Goal: Transaction & Acquisition: Purchase product/service

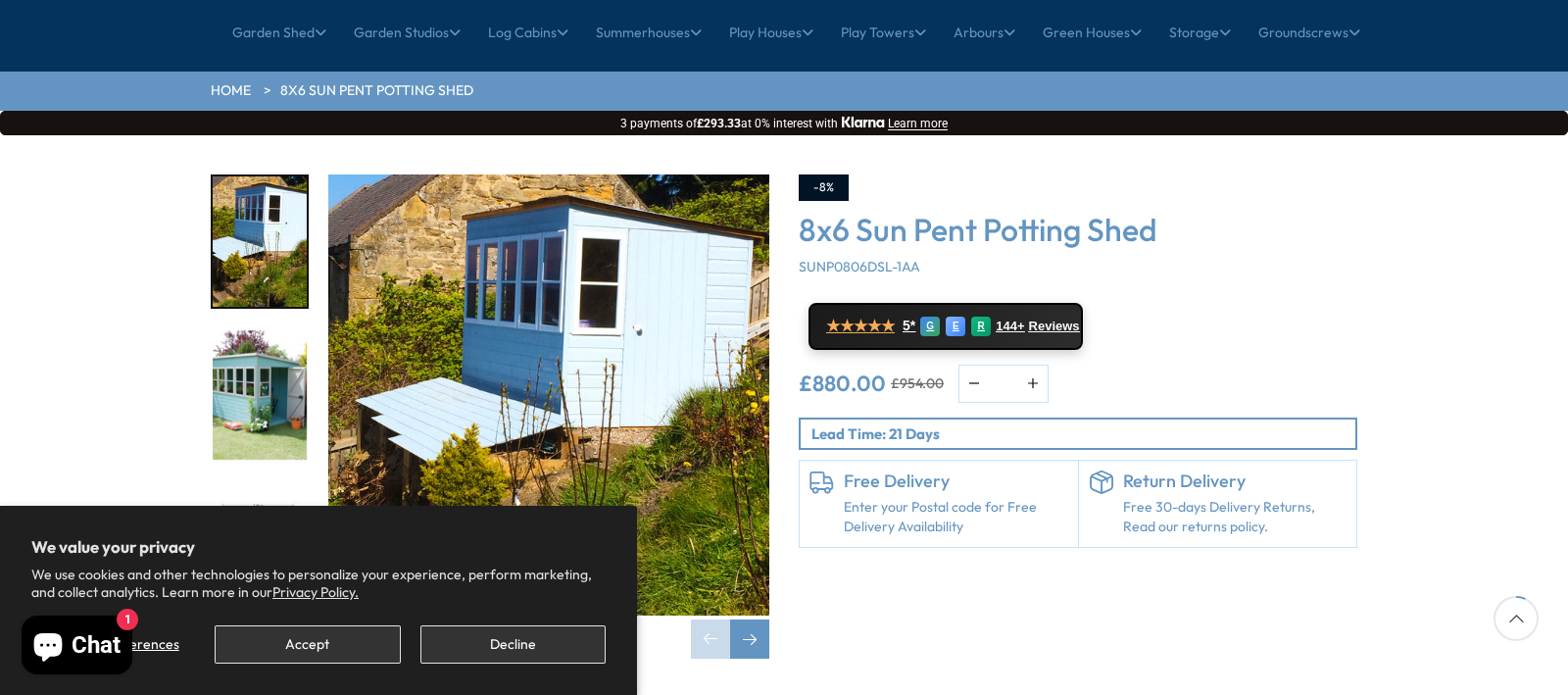
scroll to position [196, 0]
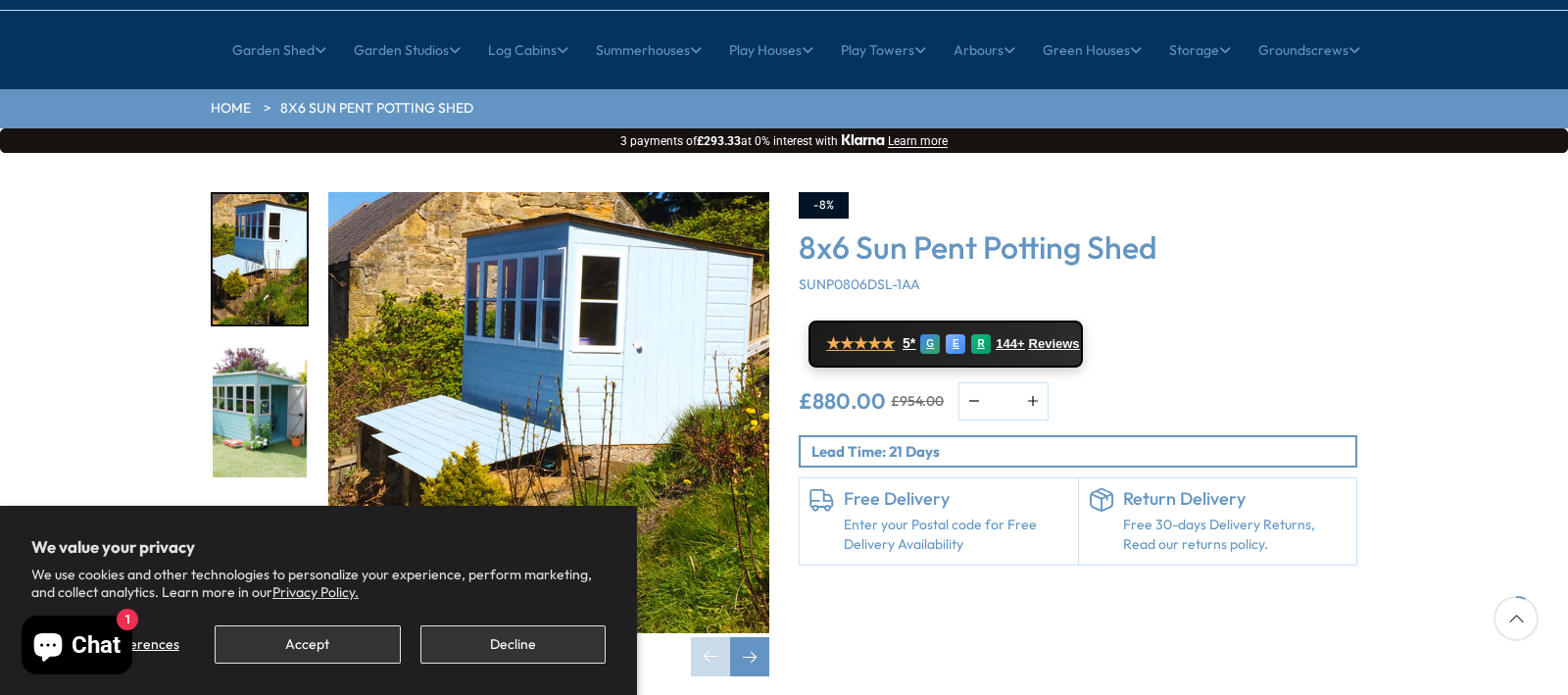
click at [268, 348] on img "2 / 10" at bounding box center [259, 413] width 94 height 130
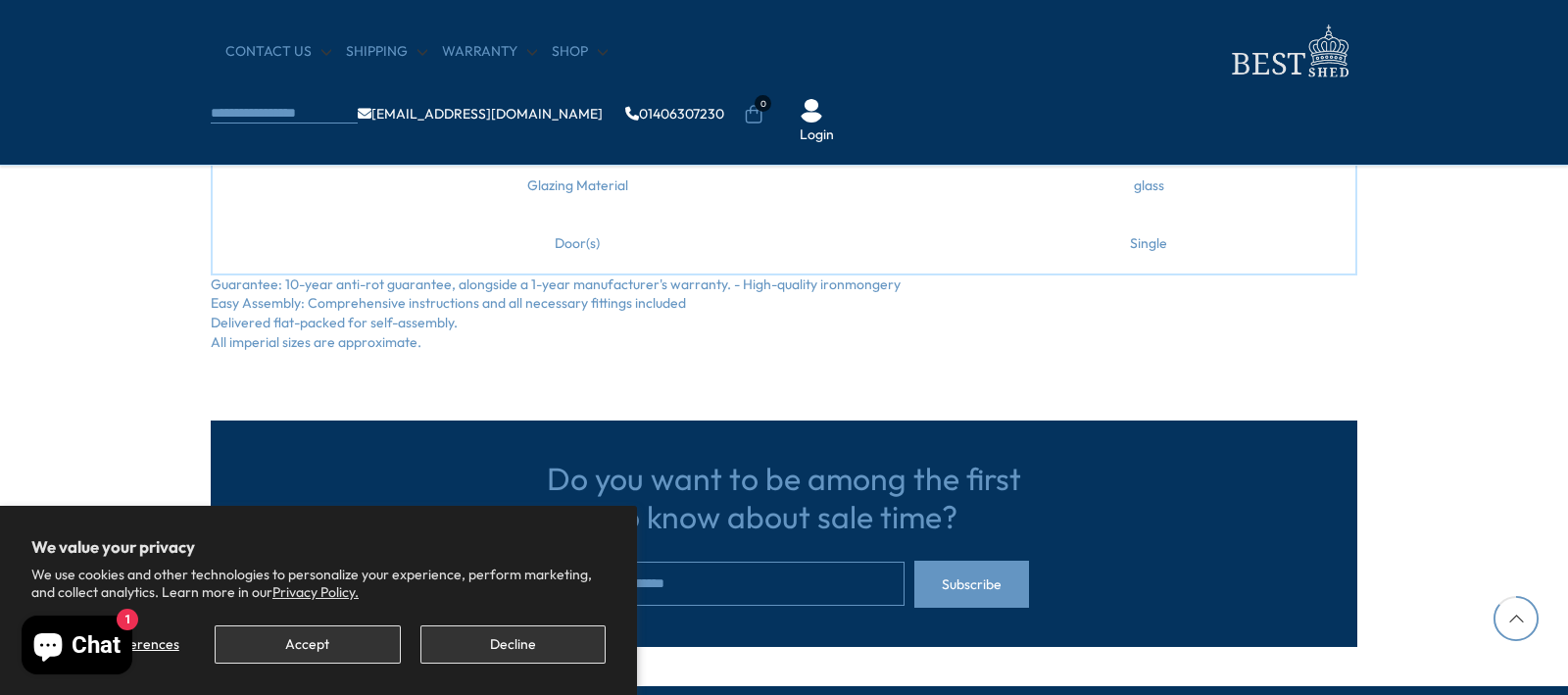
scroll to position [2703, 0]
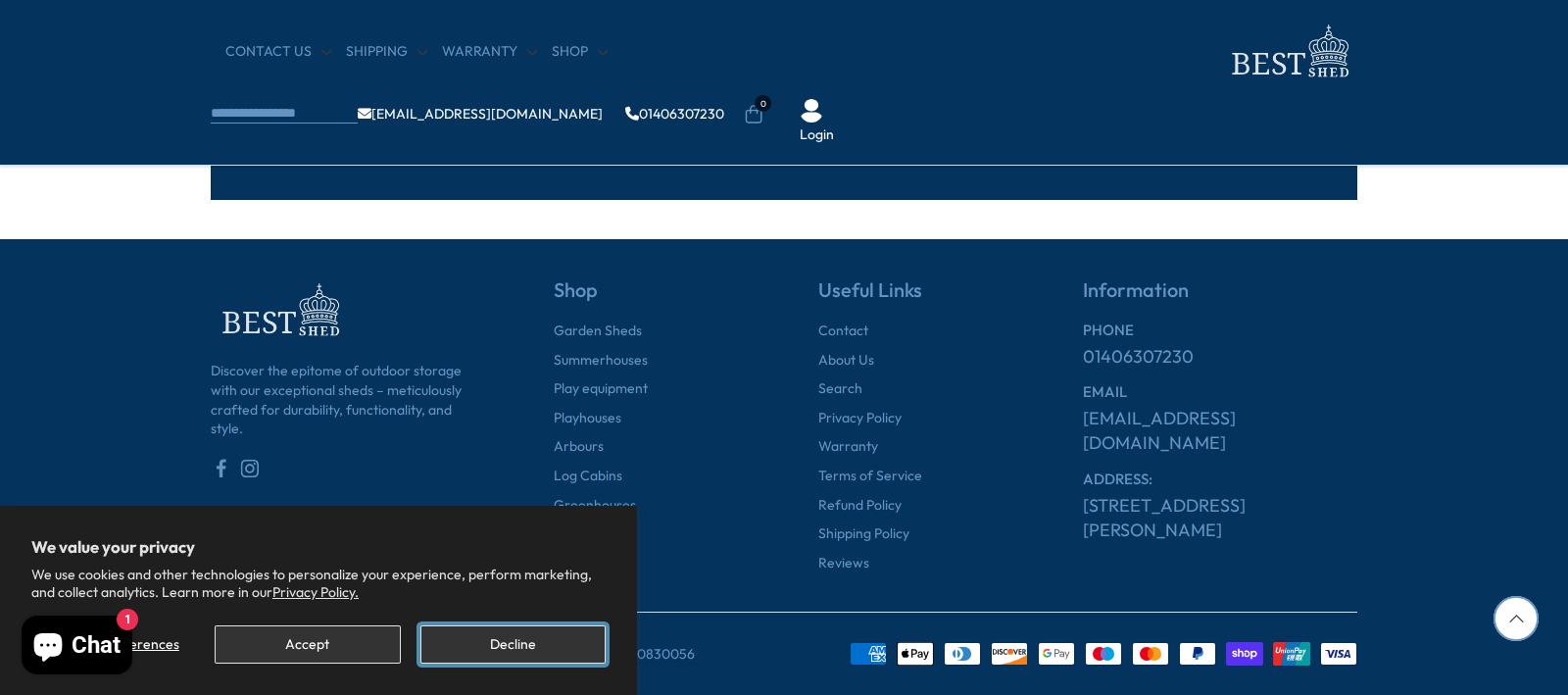
click at [485, 635] on button "Decline" at bounding box center [513, 644] width 186 height 39
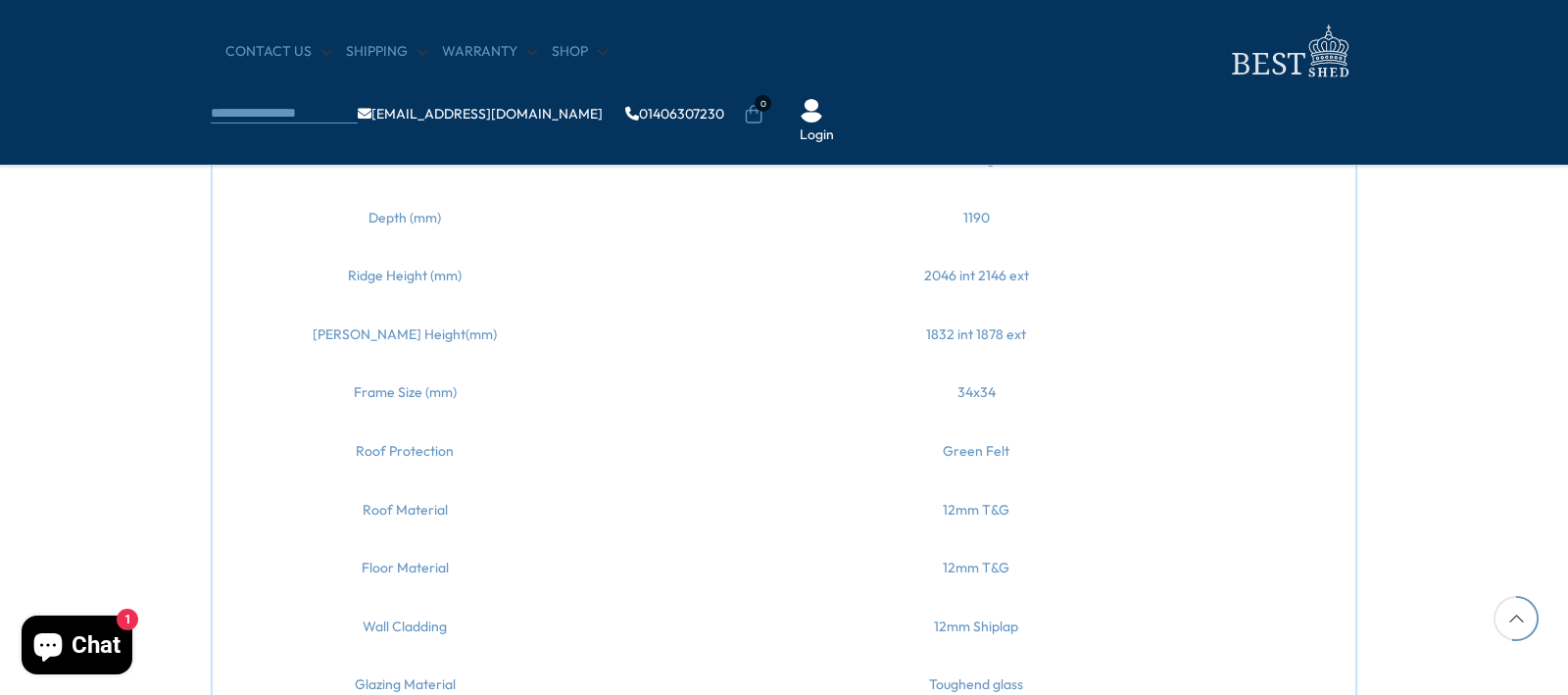
scroll to position [1961, 0]
